Goal: Task Accomplishment & Management: Manage account settings

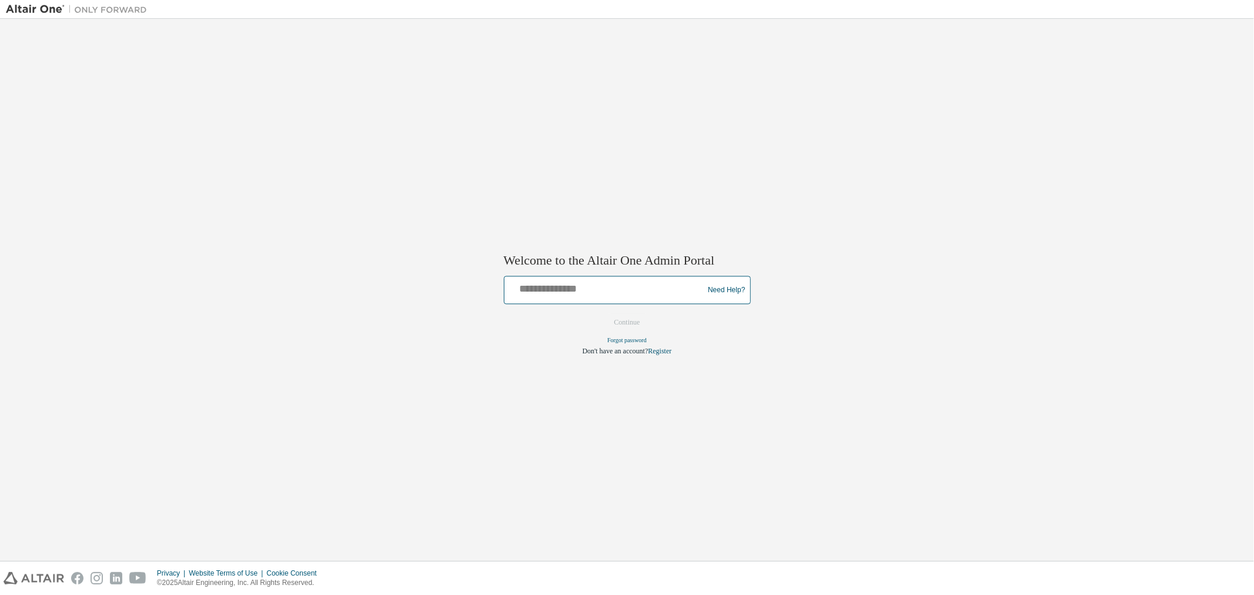
click at [548, 286] on input "text" at bounding box center [605, 287] width 193 height 17
type input "**********"
click at [619, 318] on button "Continue" at bounding box center [627, 323] width 51 height 18
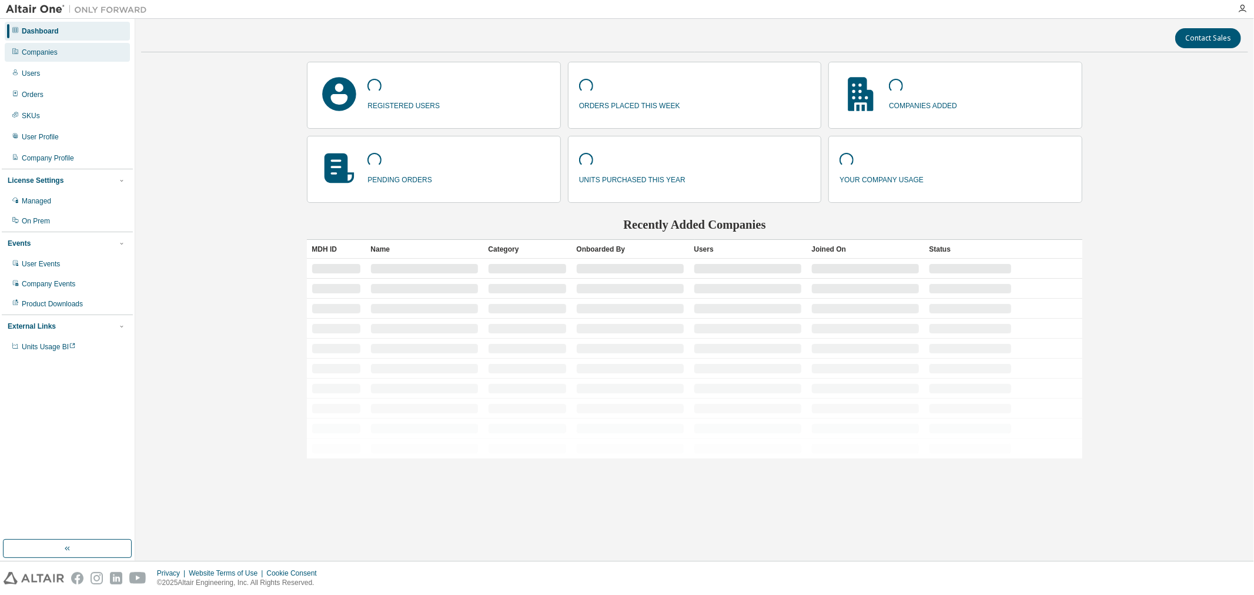
click at [49, 53] on div "Companies" at bounding box center [40, 52] width 36 height 9
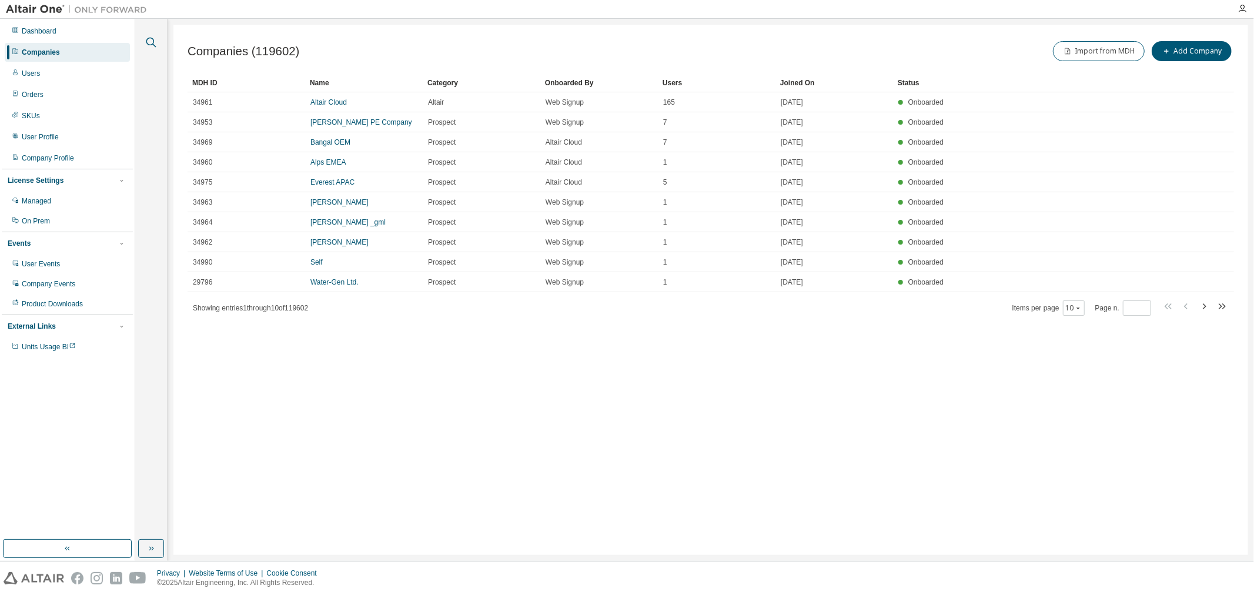
click at [152, 39] on icon "button" at bounding box center [151, 42] width 14 height 14
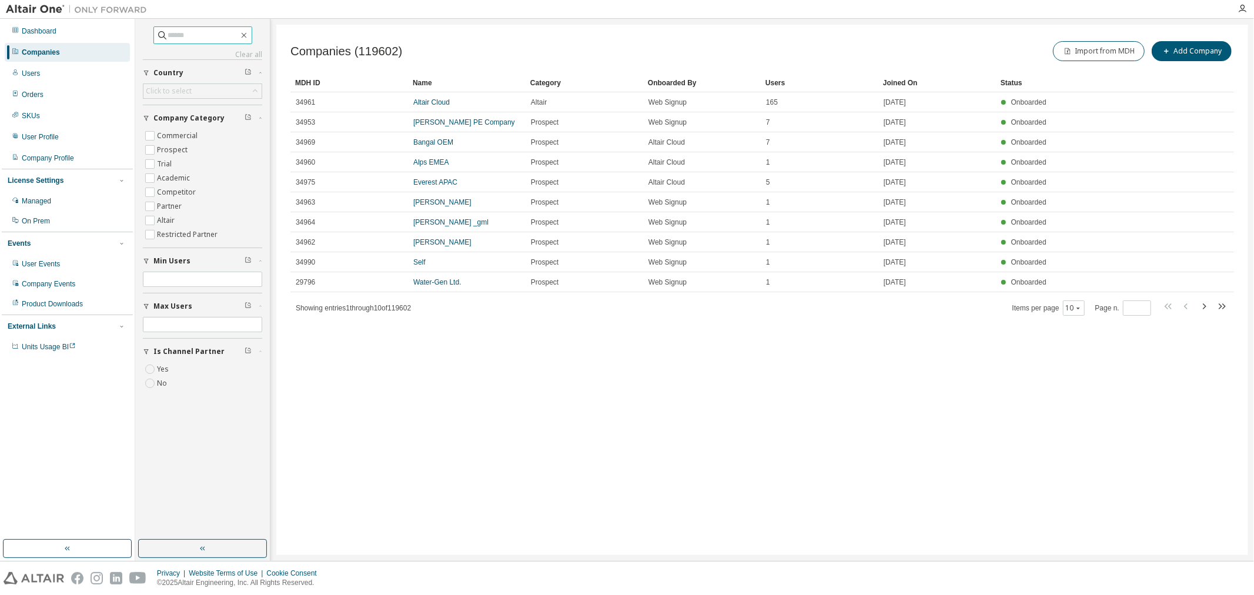
click at [178, 33] on input "text" at bounding box center [203, 35] width 71 height 12
type input "*****"
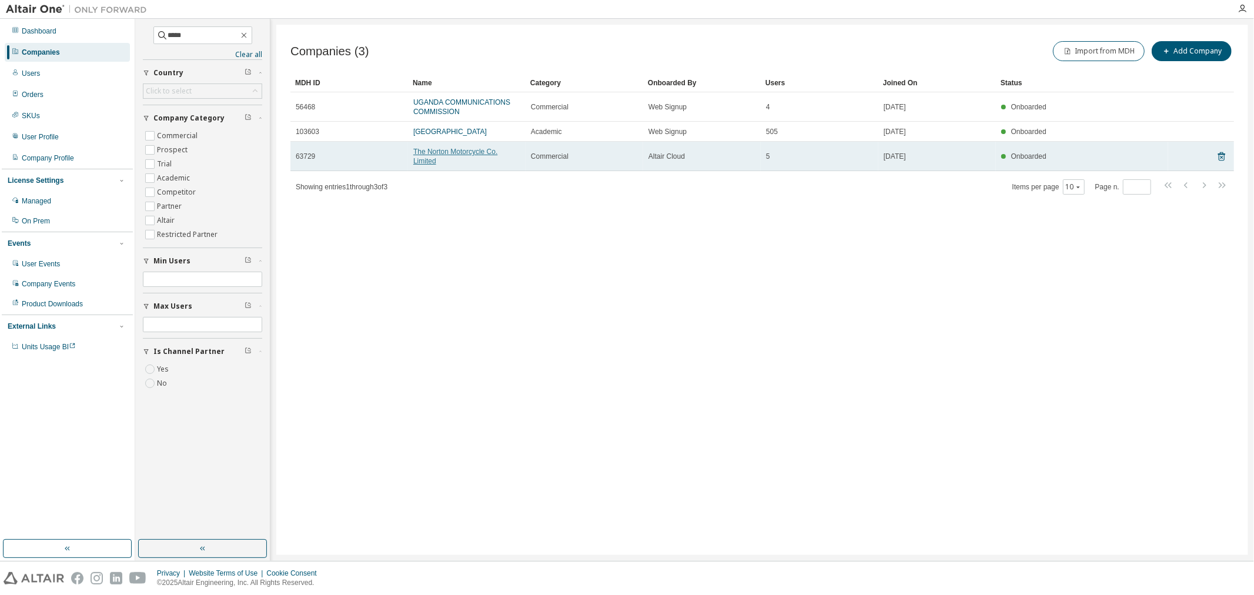
click at [430, 160] on link "The Norton Motorcycle Co. Limited" at bounding box center [455, 157] width 84 height 18
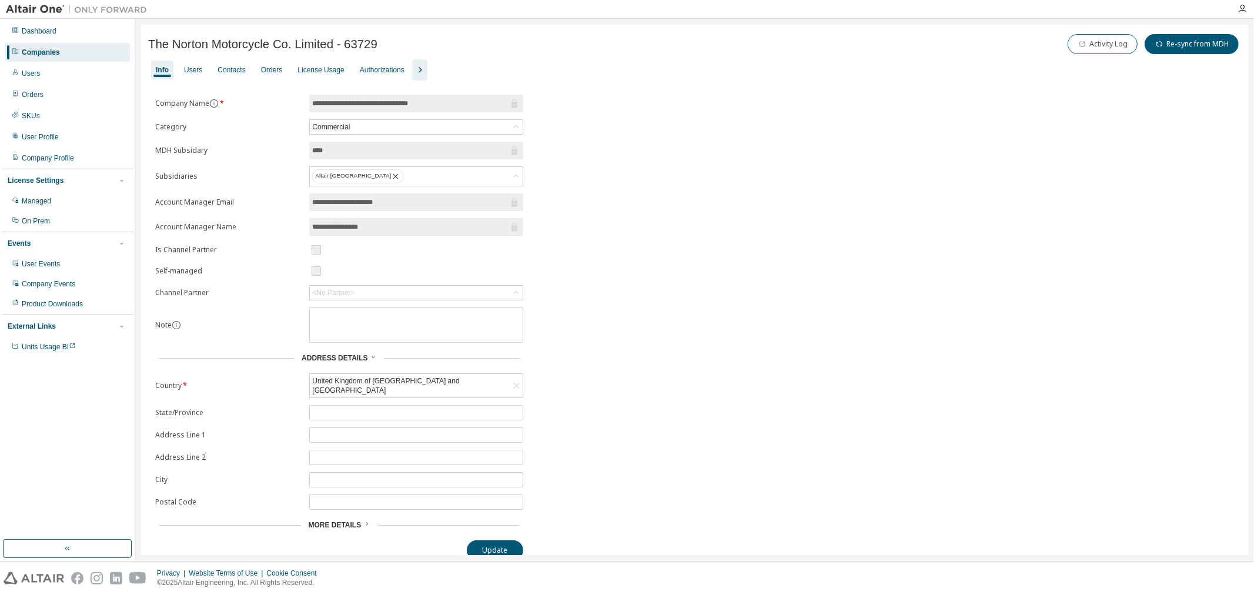
click at [320, 68] on div "License Usage" at bounding box center [320, 69] width 46 height 9
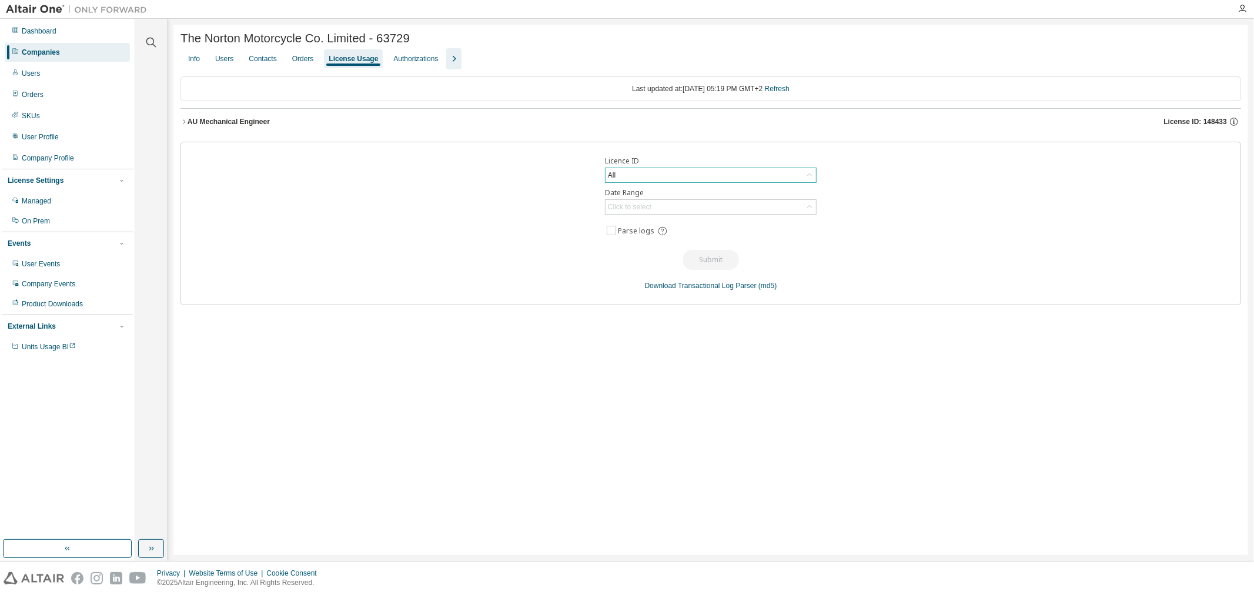
click at [686, 177] on div "All" at bounding box center [710, 175] width 210 height 14
click at [665, 229] on li "148433 - AU Mechanical Engineer" at bounding box center [710, 229] width 208 height 15
click at [1200, 120] on span "License ID: 148433" at bounding box center [1195, 121] width 63 height 9
